Goal: Use online tool/utility: Utilize a website feature to perform a specific function

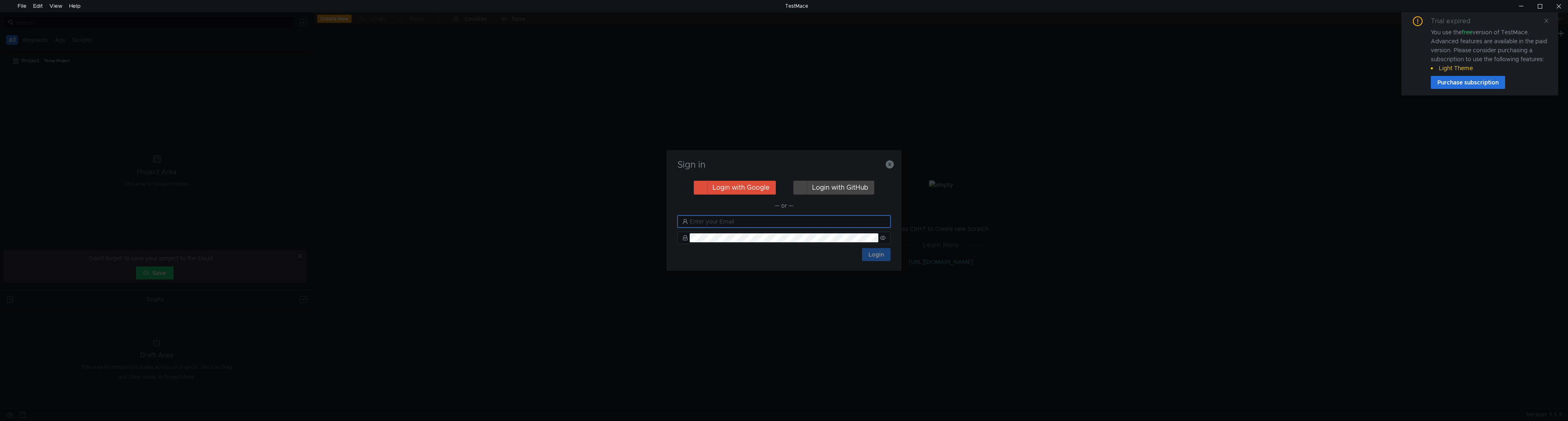
click at [762, 226] on input "text" at bounding box center [787, 222] width 196 height 9
click at [735, 187] on button "Login with Google" at bounding box center [735, 188] width 82 height 14
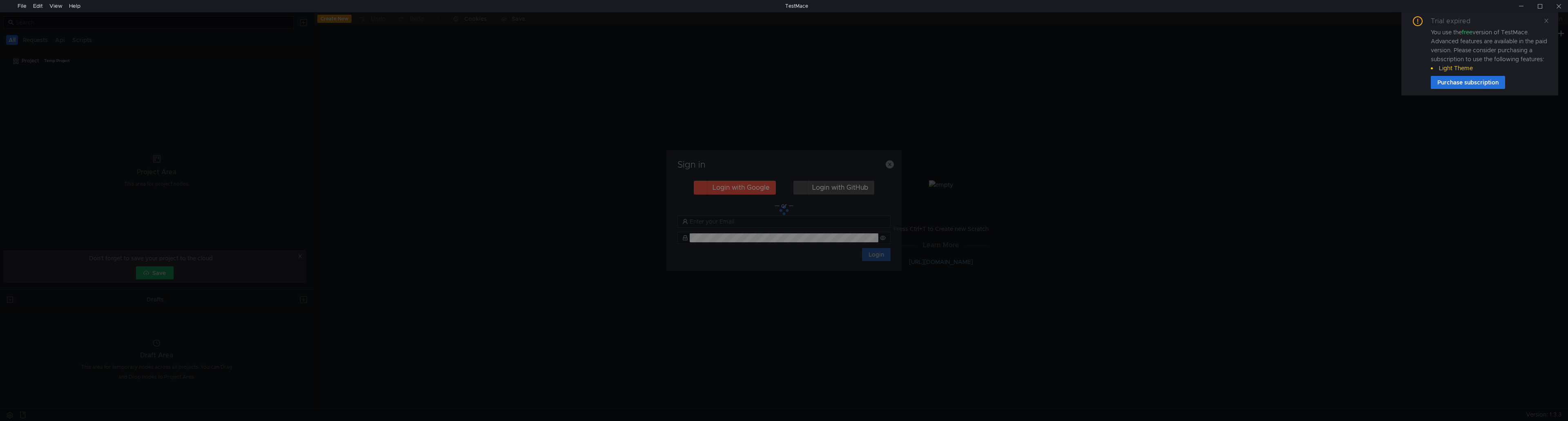
click at [1336, 109] on div "Sign in Login with Google Login with GitHub — or — Login" at bounding box center [784, 210] width 1568 height 421
click at [1549, 22] on div "Trial expired You use the free version of TestMace. Advanced features are avail…" at bounding box center [1480, 52] width 157 height 85
click at [750, 186] on div at bounding box center [784, 211] width 235 height 121
click at [749, 221] on div at bounding box center [784, 211] width 235 height 121
click at [1545, 22] on icon at bounding box center [1546, 21] width 6 height 6
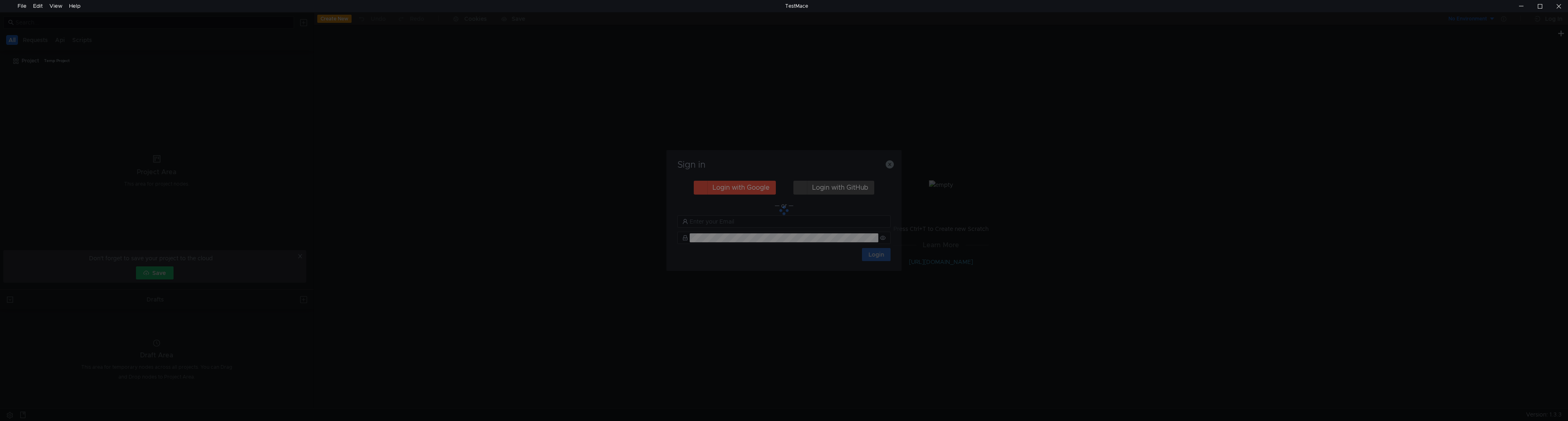
click at [789, 233] on div at bounding box center [784, 211] width 235 height 121
click at [1557, 8] on div at bounding box center [1558, 6] width 19 height 12
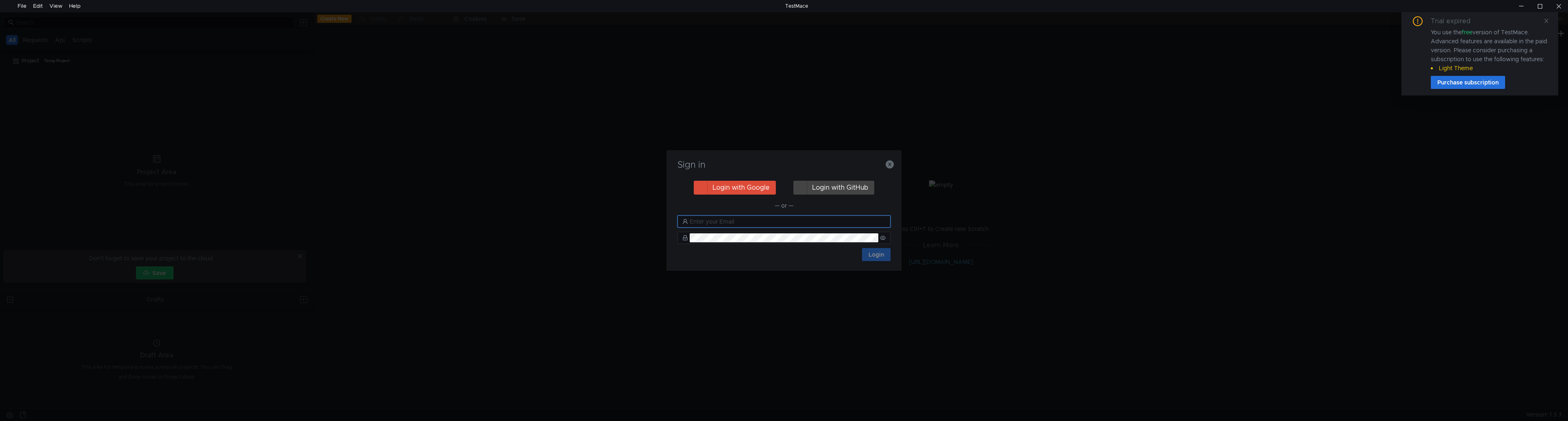
click at [778, 220] on input "text" at bounding box center [787, 222] width 196 height 9
paste input "[URL]"
type input "[URL]"
drag, startPoint x: 807, startPoint y: 224, endPoint x: 648, endPoint y: 226, distance: 159.0
click at [648, 226] on div "Sign in Login with Google Login with GitHub — or — http://localhost/api/keepali…" at bounding box center [784, 210] width 1568 height 421
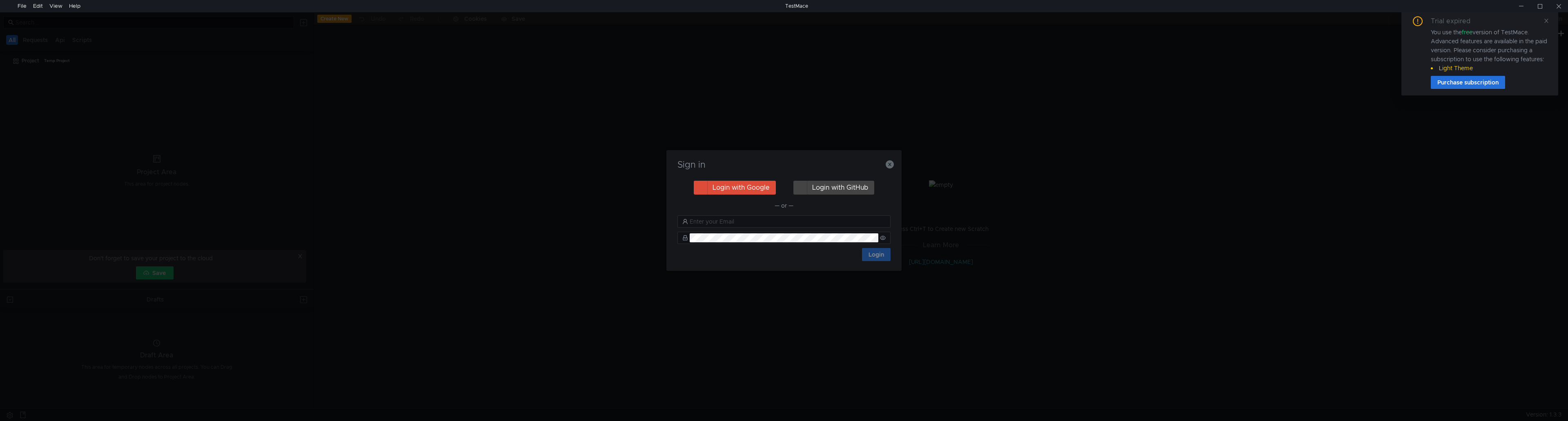
click at [594, 186] on div "Sign in Login with Google Login with GitHub — or — Login" at bounding box center [784, 210] width 1568 height 421
click at [720, 221] on input "text" at bounding box center [787, 222] width 196 height 9
paste input "[PERSON_NAME][EMAIL_ADDRESS][DOMAIN_NAME]"
type input "[PERSON_NAME][EMAIL_ADDRESS][DOMAIN_NAME]"
click at [870, 255] on button "Login" at bounding box center [876, 255] width 28 height 13
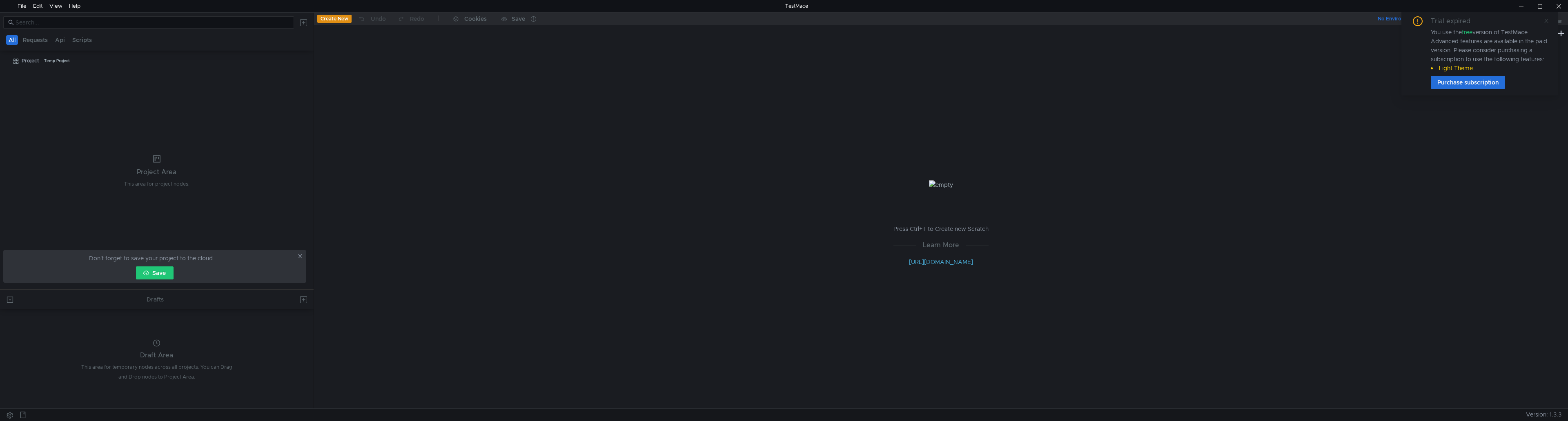
click at [1544, 21] on icon at bounding box center [1546, 21] width 6 height 6
click at [53, 58] on div "Temp Project" at bounding box center [57, 60] width 26 height 12
drag, startPoint x: 27, startPoint y: 60, endPoint x: 116, endPoint y: 60, distance: 89.0
click at [28, 60] on div "Project" at bounding box center [30, 60] width 17 height 12
click at [1536, 7] on div at bounding box center [1540, 6] width 19 height 12
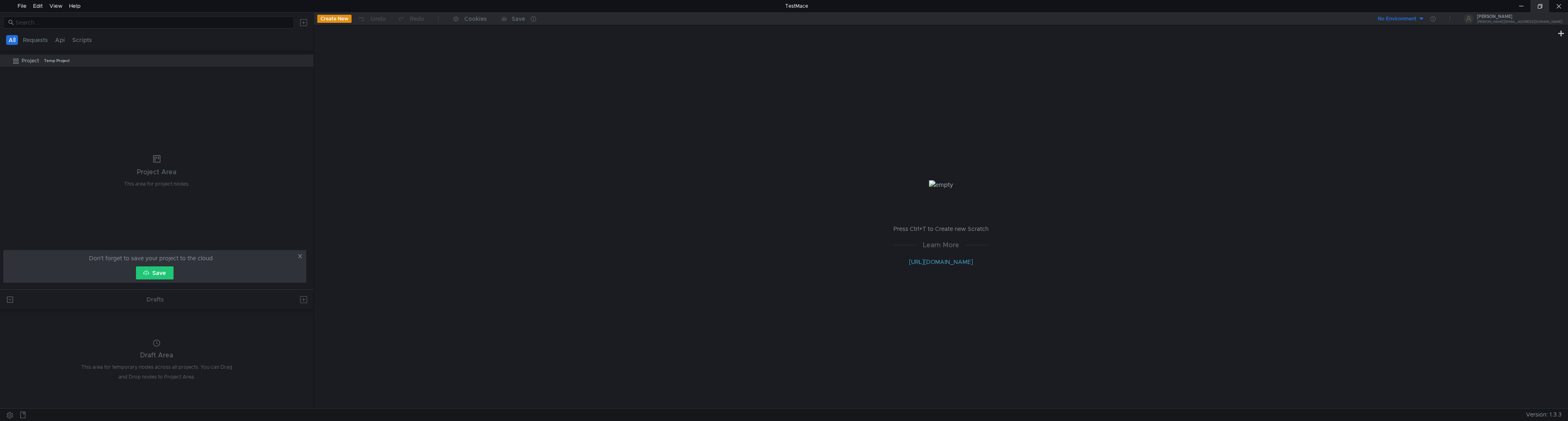
click at [1544, 10] on div at bounding box center [1540, 6] width 19 height 12
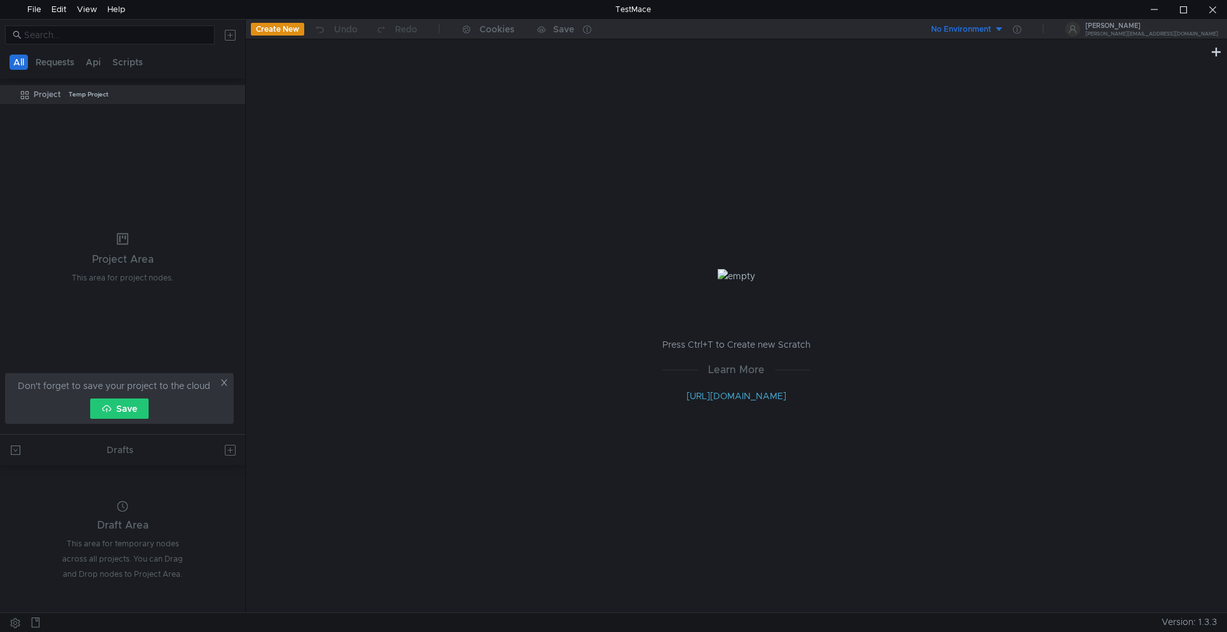
click at [124, 538] on div "Draft Area This area for temporary nodes across all projects. You can Drag and …" at bounding box center [123, 541] width 123 height 82
click at [135, 259] on div "Project Area" at bounding box center [123, 258] width 102 height 15
click at [50, 98] on div "Project" at bounding box center [47, 94] width 27 height 19
click at [107, 515] on div "Draft Area This area for temporary nodes across all projects. You can Drag and …" at bounding box center [123, 541] width 123 height 82
click at [227, 451] on button at bounding box center [230, 450] width 20 height 20
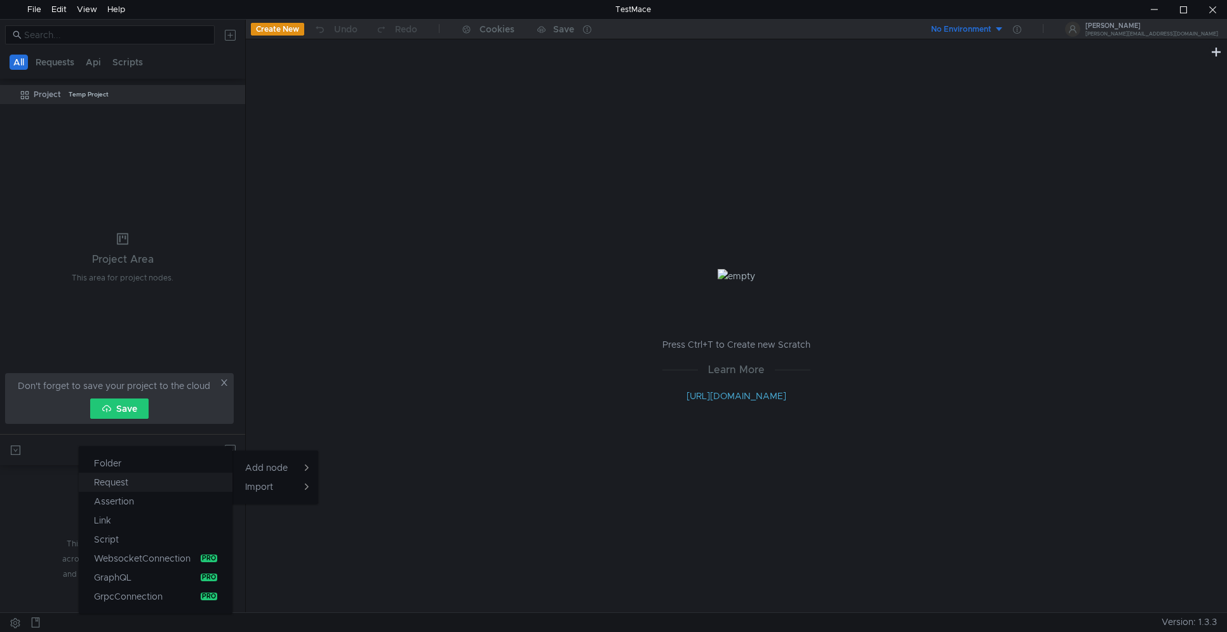
click at [123, 488] on app-tour-anchor "Request" at bounding box center [111, 482] width 34 height 15
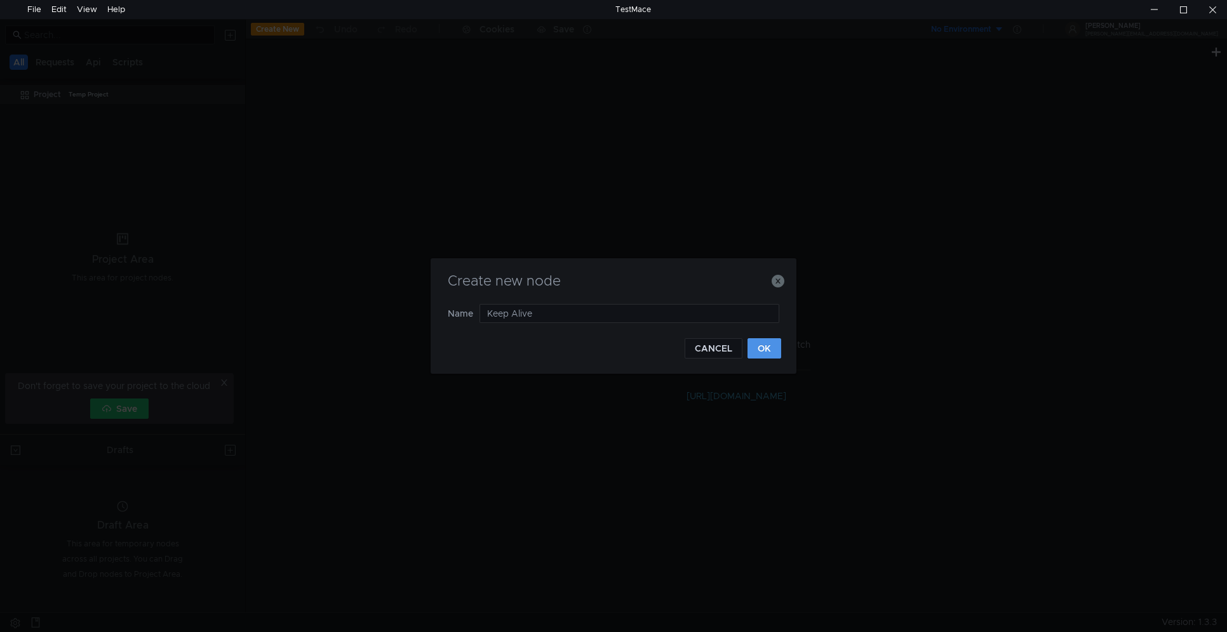
type input "Keep Alive"
click at [764, 355] on button "OK" at bounding box center [764, 348] width 34 height 20
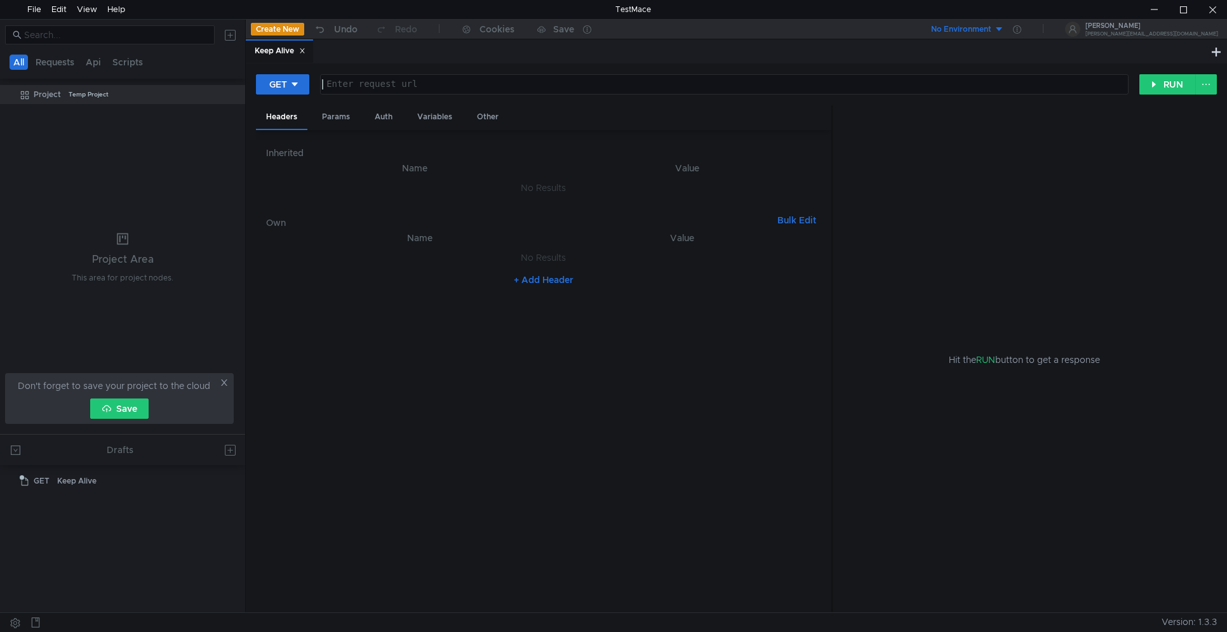
click at [382, 86] on div at bounding box center [722, 94] width 807 height 30
paste textarea "http://localhost/api/keepalive/ping"
click at [1177, 83] on button "RUN" at bounding box center [1167, 84] width 57 height 20
click at [404, 86] on div "http:// localhost / api / keepalive / ping" at bounding box center [722, 94] width 807 height 30
click at [406, 86] on div "http:// localhost / api / keepalive / ping" at bounding box center [722, 94] width 807 height 30
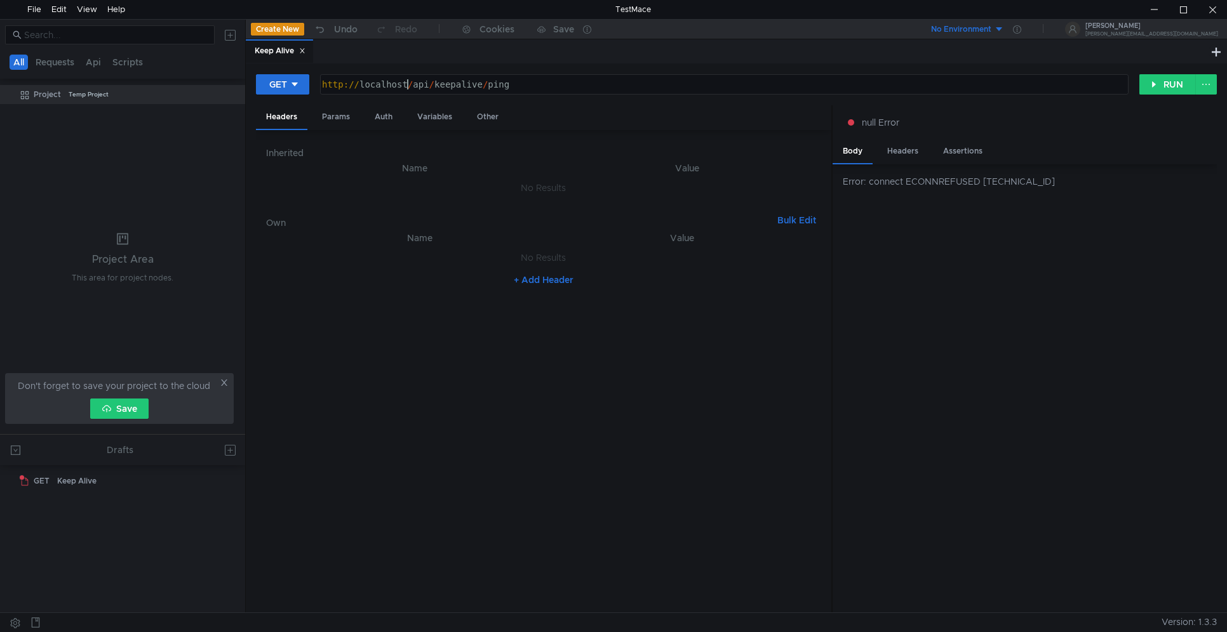
click at [410, 84] on div "http:// localhost / api / keepalive / ping" at bounding box center [722, 94] width 807 height 30
paste textarea "63686"
type textarea "[URL]"
click at [1161, 84] on button "RUN" at bounding box center [1167, 84] width 57 height 20
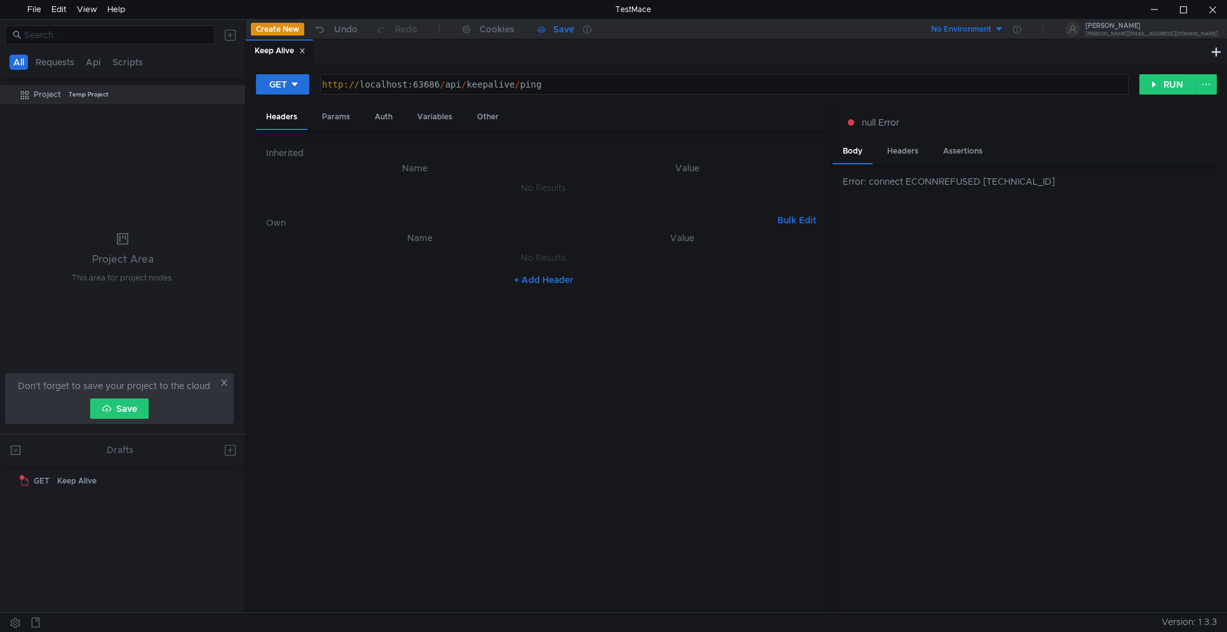
click at [551, 27] on div "Save" at bounding box center [555, 29] width 37 height 9
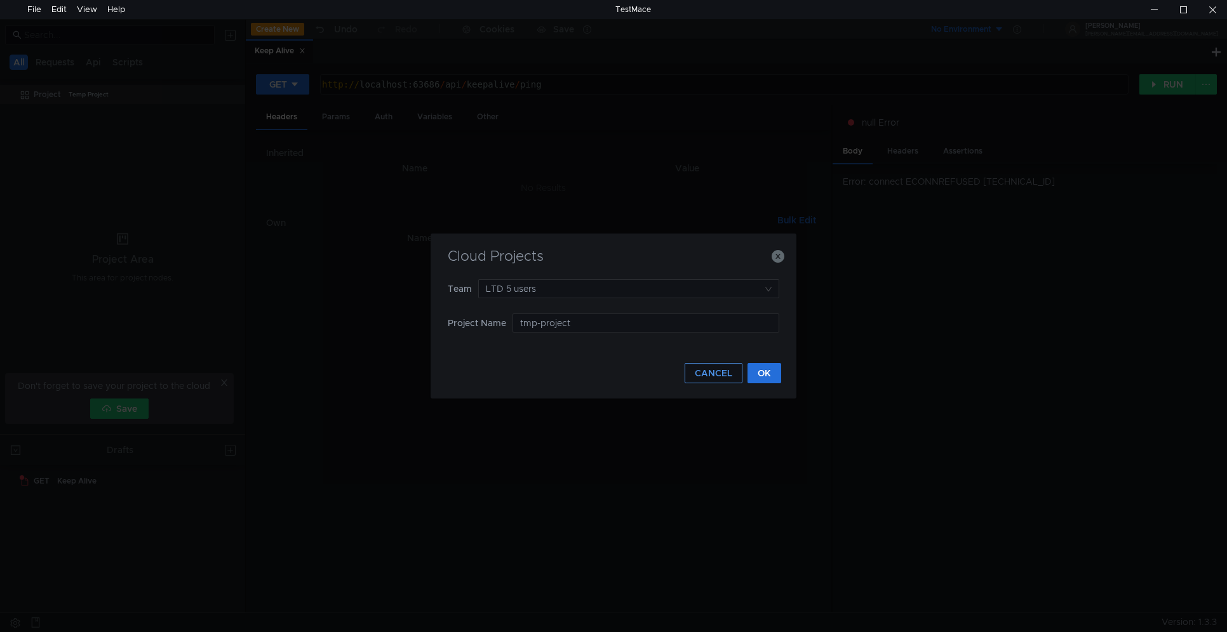
click at [722, 374] on button "CANCEL" at bounding box center [714, 373] width 58 height 20
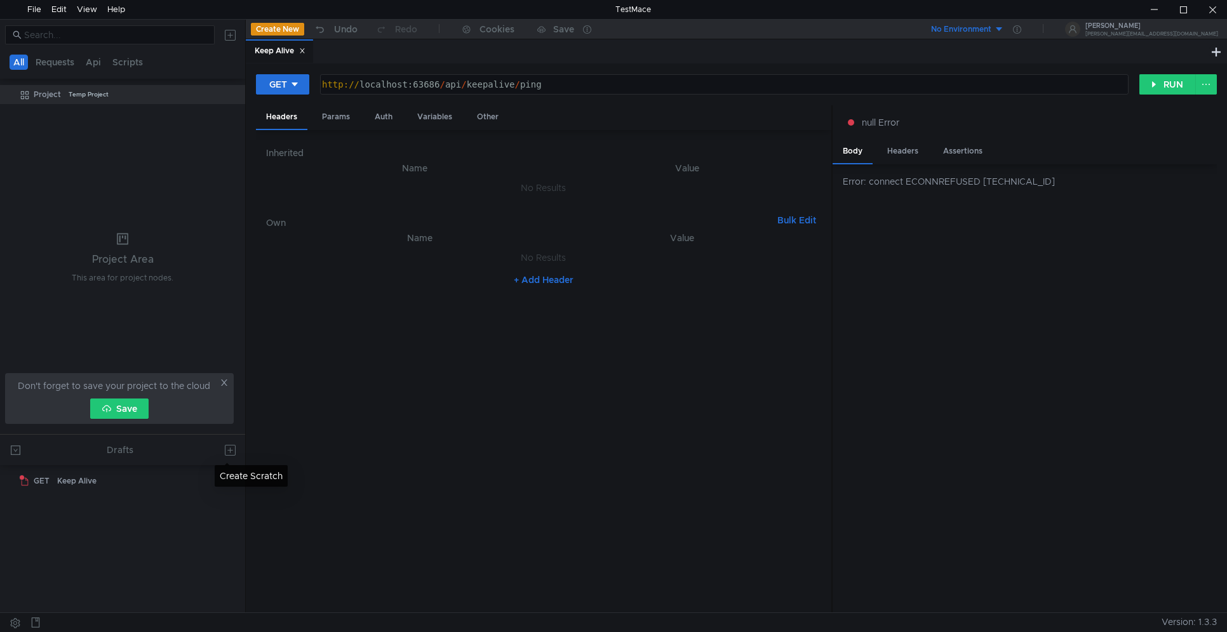
click at [231, 452] on button at bounding box center [230, 450] width 20 height 20
click at [168, 483] on button "Request" at bounding box center [156, 482] width 154 height 19
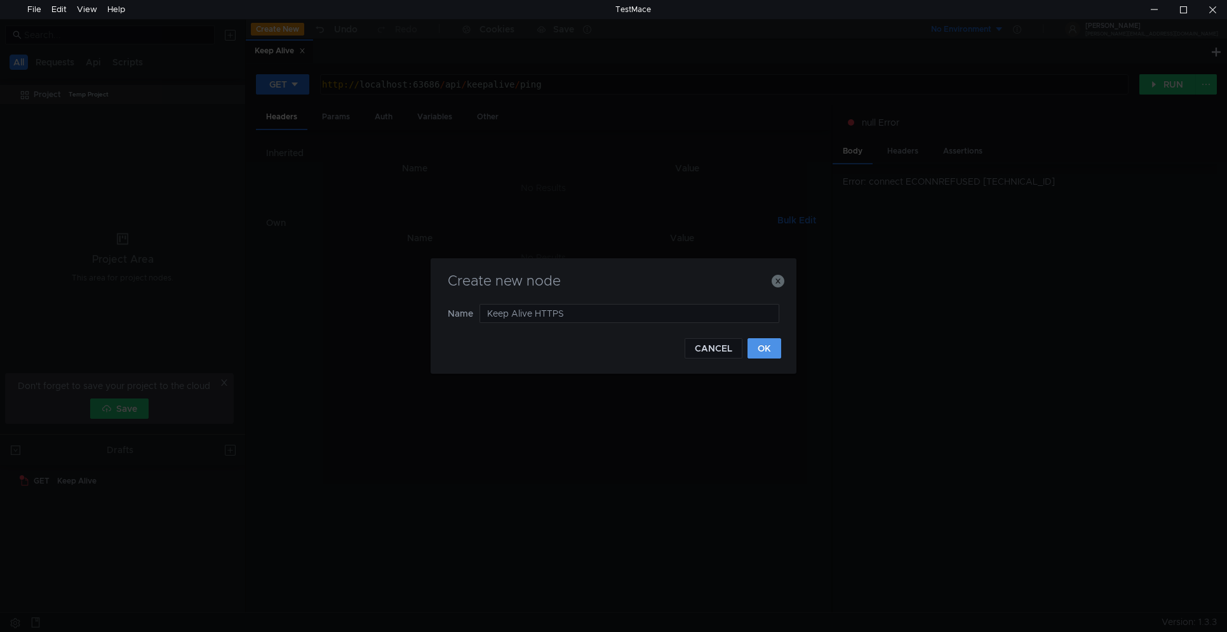
type input "Keep Alive HTTPS"
click at [756, 351] on button "OK" at bounding box center [764, 348] width 34 height 20
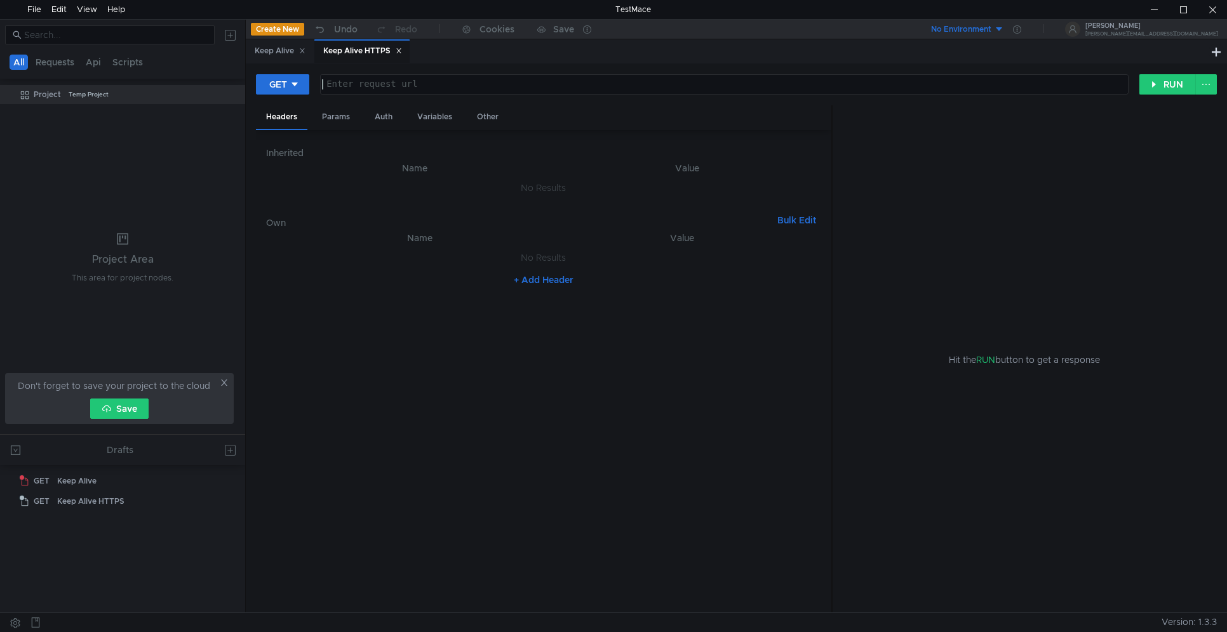
click at [355, 79] on div at bounding box center [722, 94] width 807 height 30
paste textarea "https://localhost:44307"
type textarea "https://localhost:44307"
click at [279, 57] on div "Keep Alive" at bounding box center [280, 50] width 51 height 13
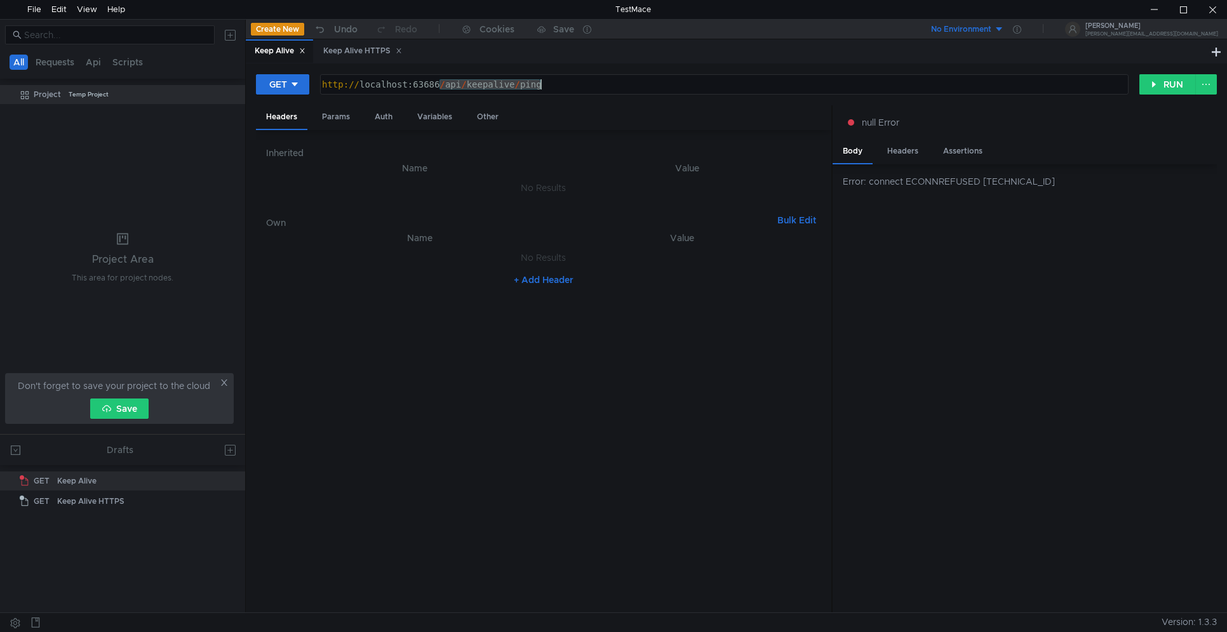
drag, startPoint x: 439, startPoint y: 87, endPoint x: 601, endPoint y: 89, distance: 161.9
click at [601, 89] on div "http:// localhost:63686 / api / keepalive / ping" at bounding box center [722, 94] width 807 height 30
click at [342, 51] on div "Keep Alive HTTPS" at bounding box center [362, 50] width 79 height 13
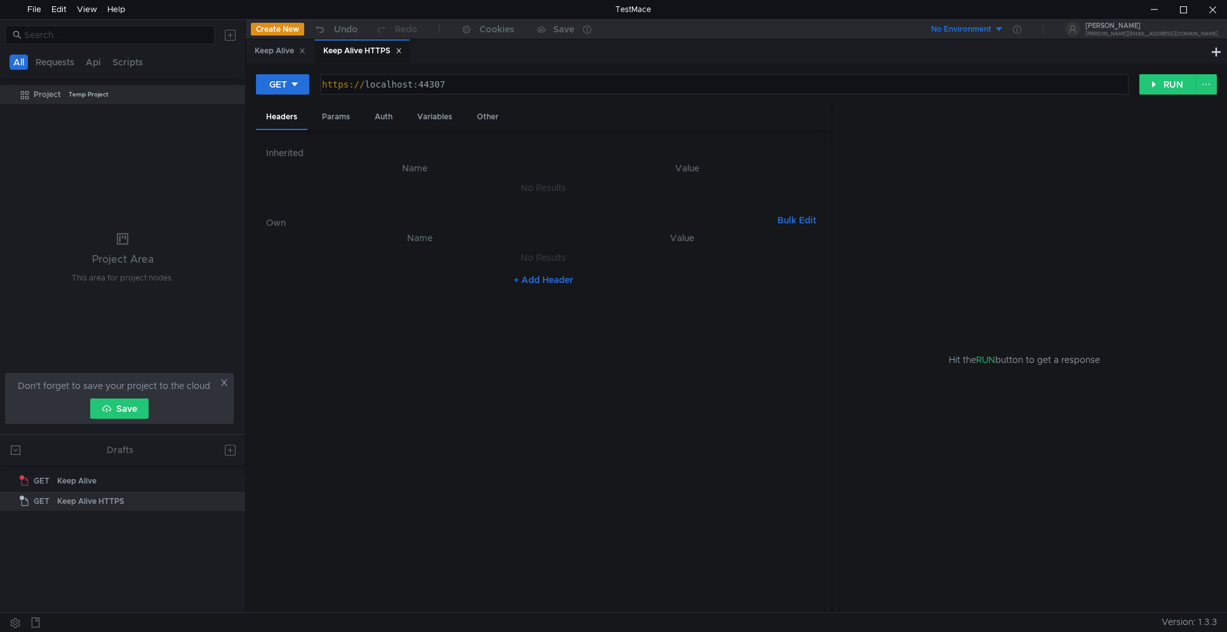
click at [495, 85] on div "https:// localhost:44307" at bounding box center [722, 94] width 807 height 30
paste textarea "/api/keepalive/ping"
type textarea "https://localhost:44307/api/keepalive/ping"
click at [1157, 81] on button "RUN" at bounding box center [1167, 84] width 57 height 20
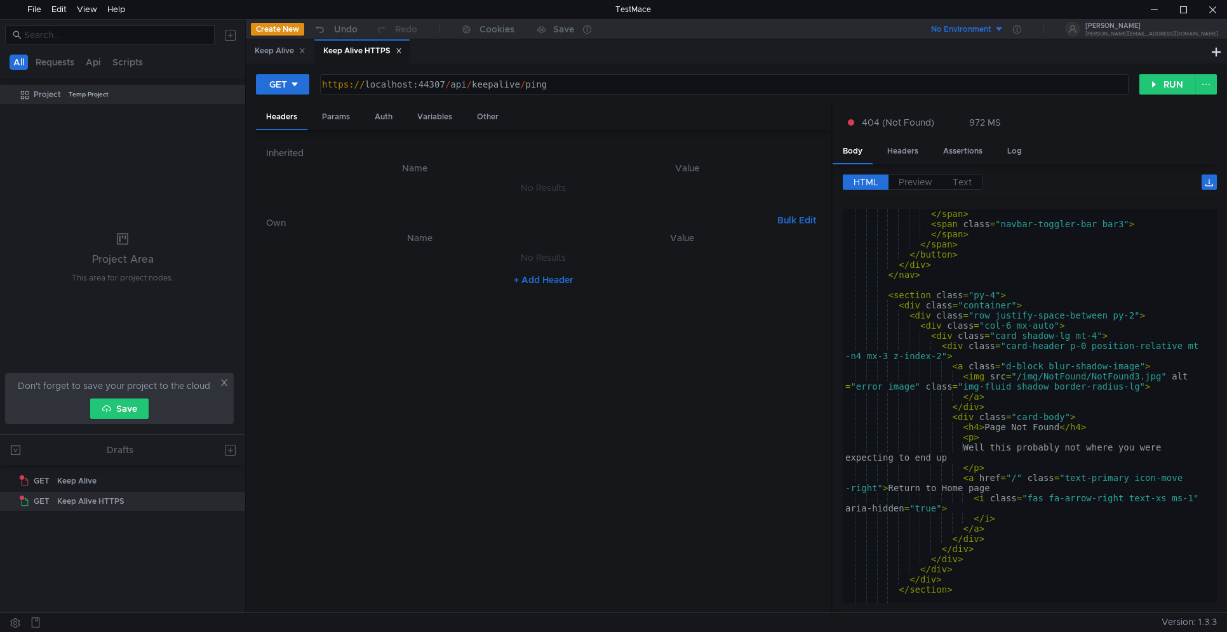
scroll to position [610, 0]
click at [283, 50] on div "Keep Alive" at bounding box center [280, 50] width 51 height 13
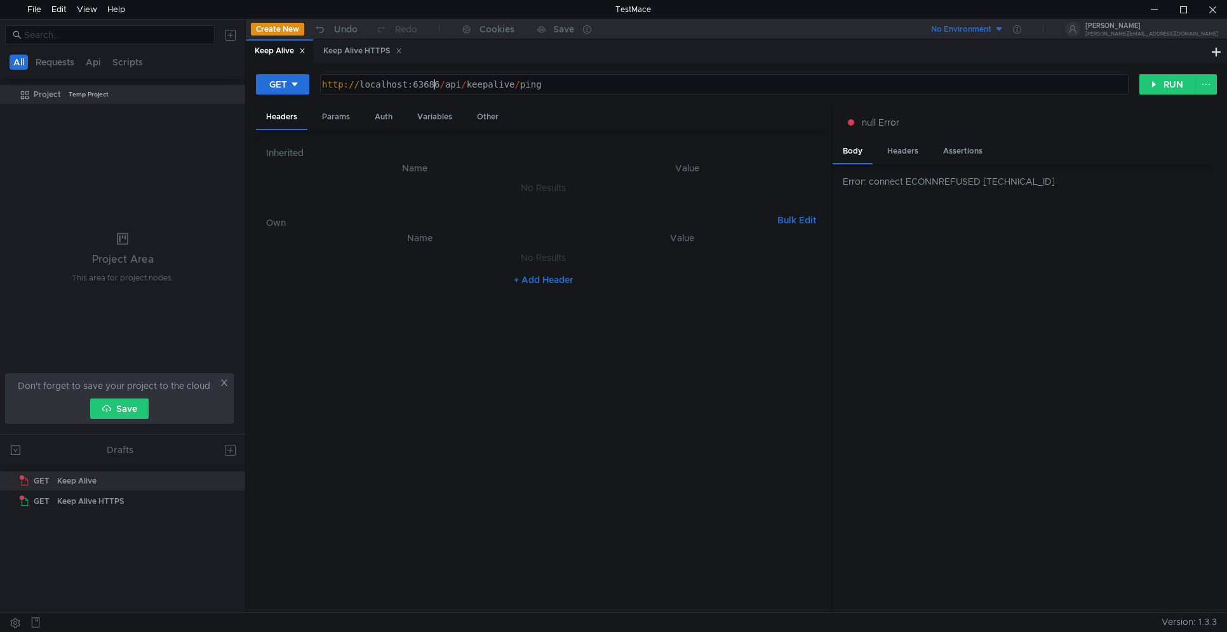
click at [434, 85] on div "http:// localhost:63686 / api / keepalive / ping" at bounding box center [722, 94] width 807 height 30
drag, startPoint x: 439, startPoint y: 84, endPoint x: 320, endPoint y: 90, distance: 119.5
click at [320, 90] on div "http://localhost:63686/api/keepalive/ping http:// localhost:63686 / api / keepa…" at bounding box center [724, 84] width 808 height 20
click at [1207, 13] on div at bounding box center [1212, 9] width 29 height 19
